Goal: Navigation & Orientation: Find specific page/section

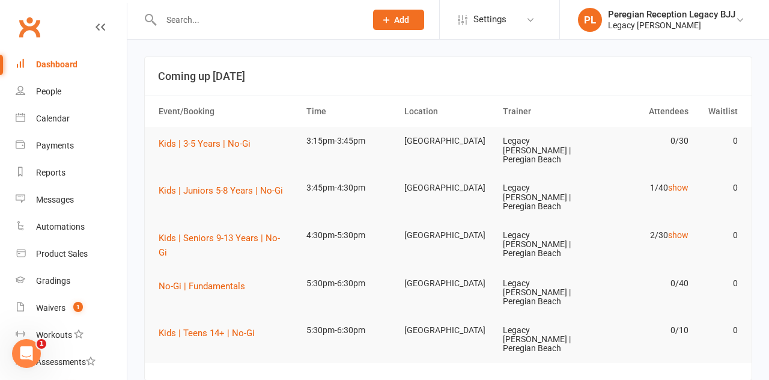
click at [687, 183] on link "show" at bounding box center [678, 188] width 20 height 10
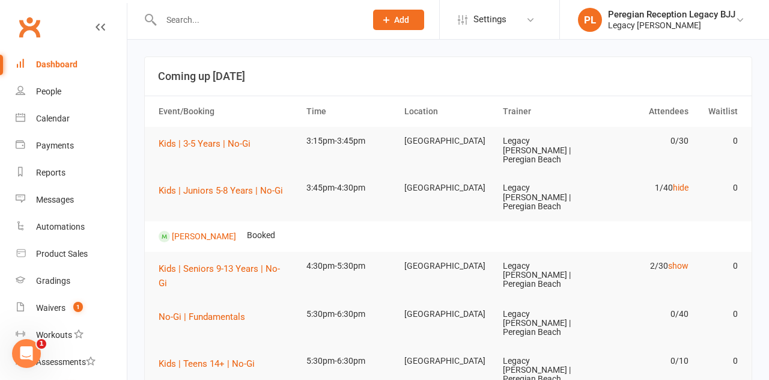
click at [684, 183] on link "hide" at bounding box center [681, 188] width 16 height 10
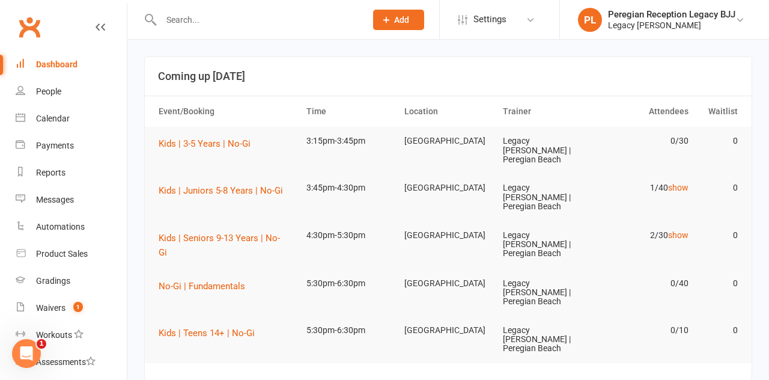
click at [683, 230] on link "show" at bounding box center [678, 235] width 20 height 10
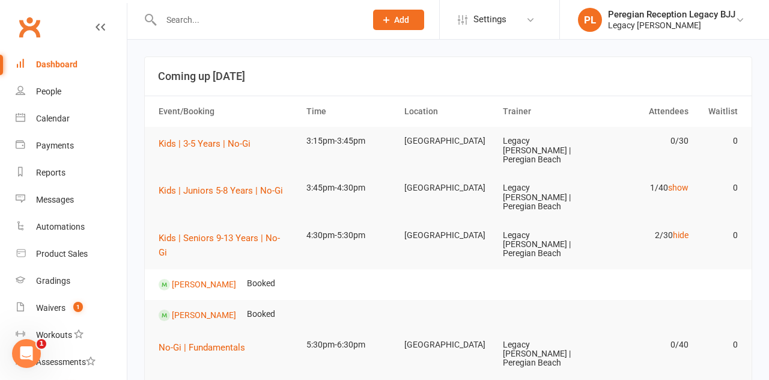
click at [685, 230] on link "hide" at bounding box center [681, 235] width 16 height 10
